Goal: Navigation & Orientation: Find specific page/section

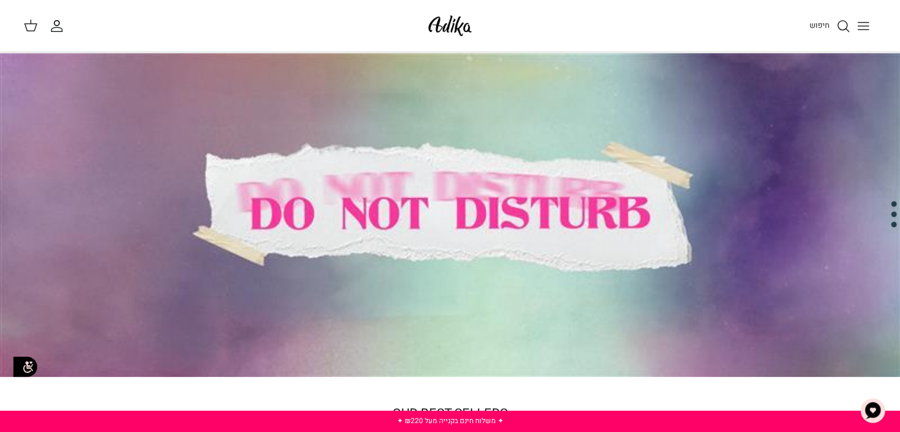
click at [854, 22] on button "Toggle menu" at bounding box center [863, 26] width 26 height 26
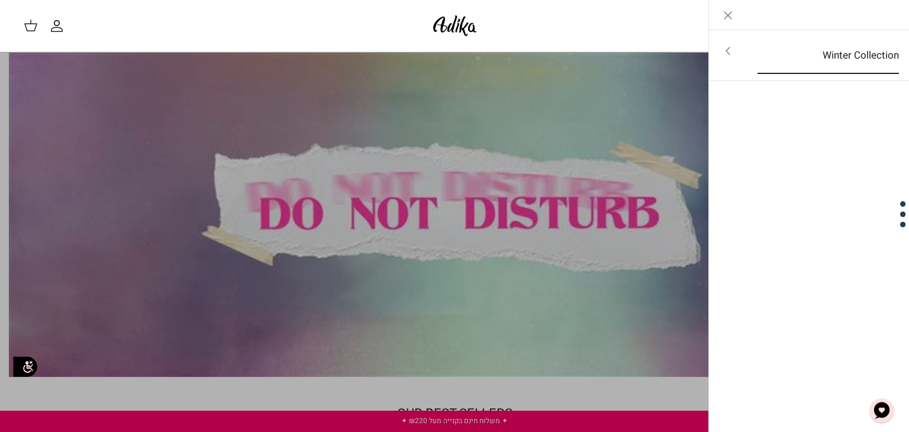
click at [828, 52] on link "Winter Collection" at bounding box center [828, 55] width 163 height 37
click at [834, 46] on link "לכל הפריטים" at bounding box center [809, 52] width 189 height 30
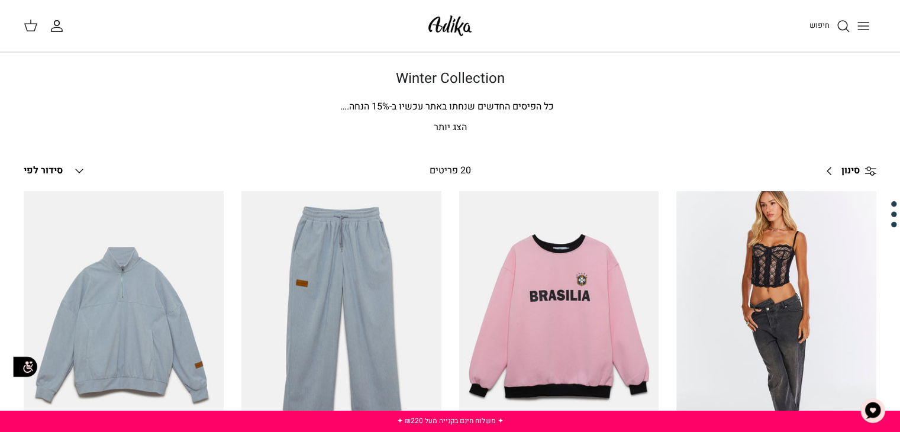
click at [453, 128] on p "הצג יותר" at bounding box center [450, 127] width 828 height 15
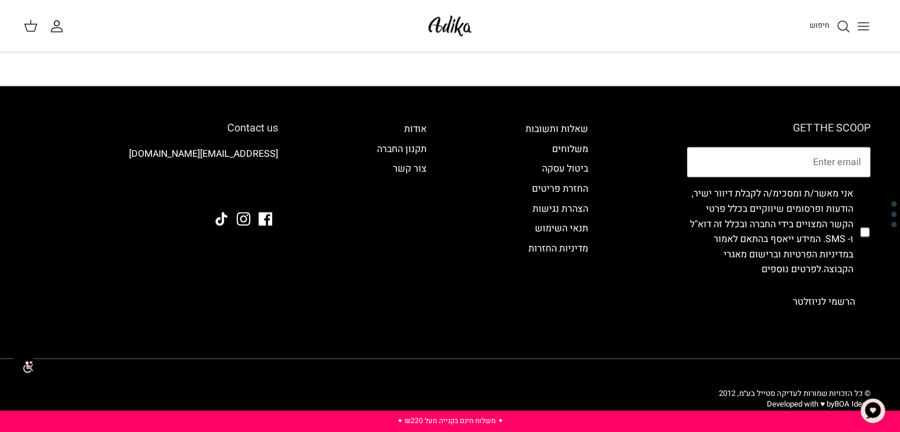
scroll to position [1781, 0]
